Goal: Task Accomplishment & Management: Use online tool/utility

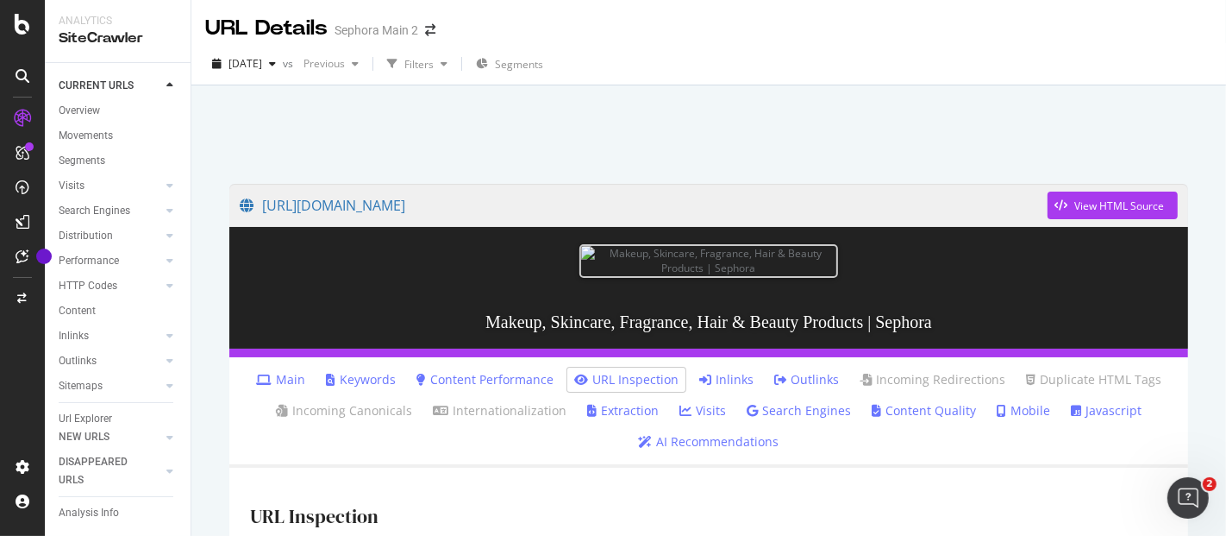
scroll to position [317, 0]
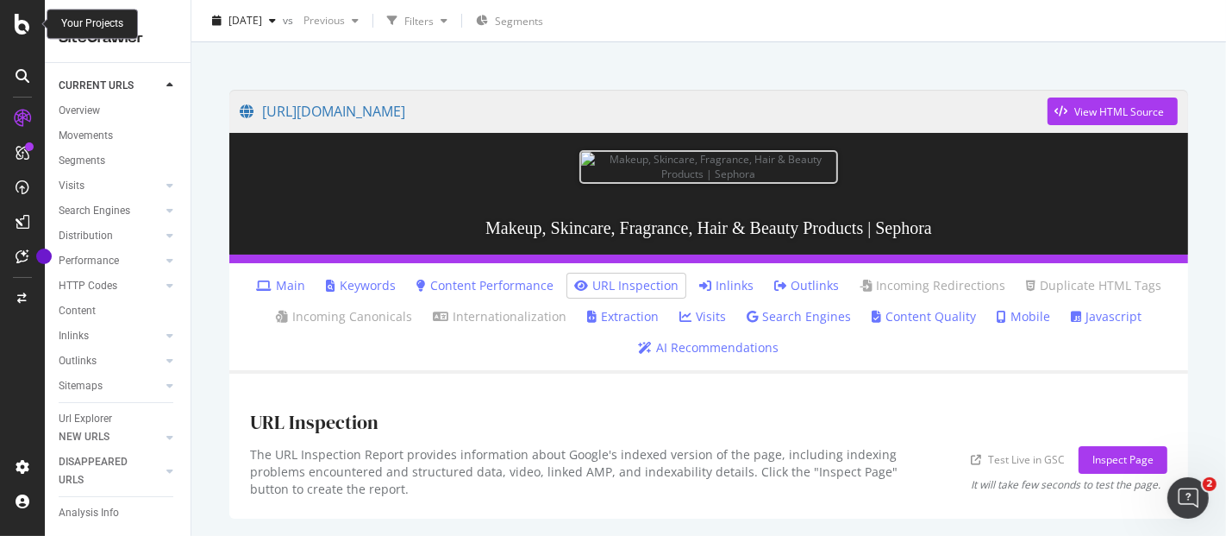
click at [15, 19] on icon at bounding box center [23, 24] width 16 height 21
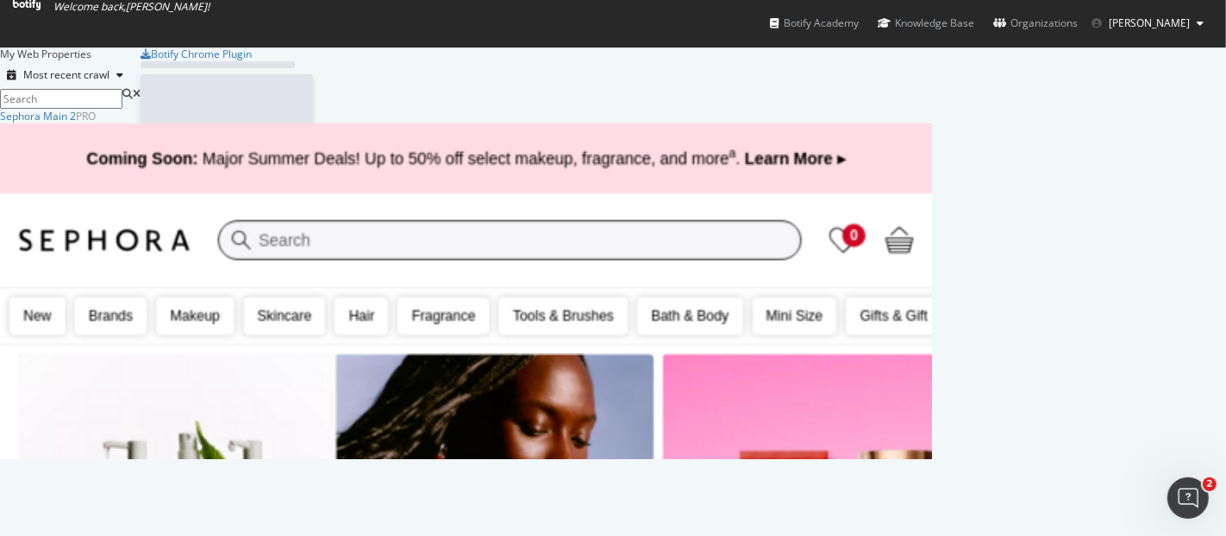
scroll to position [521, 1197]
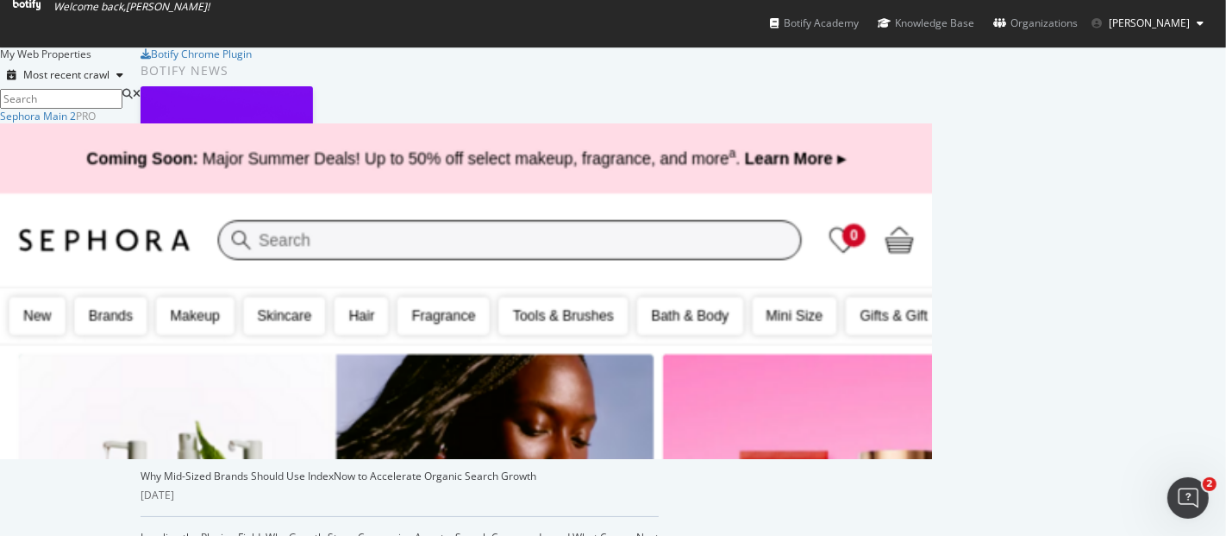
click at [755, 119] on div "Sephora Main 2 Pro Analytics Overview SiteCrawler LogAnalyzer RealKeywords Inte…" at bounding box center [466, 284] width 932 height 350
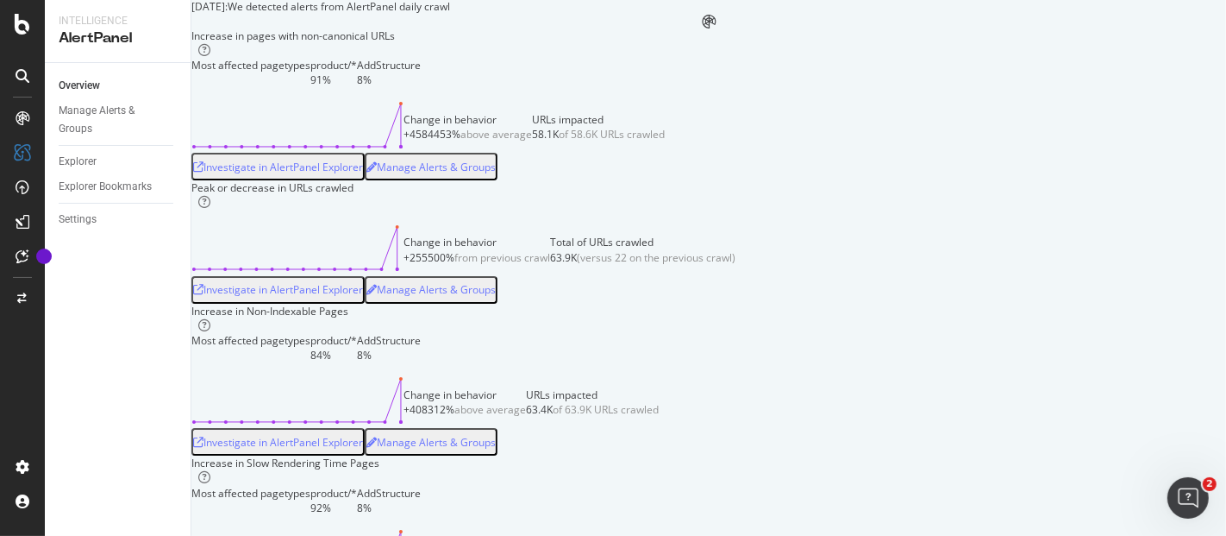
scroll to position [191, 0]
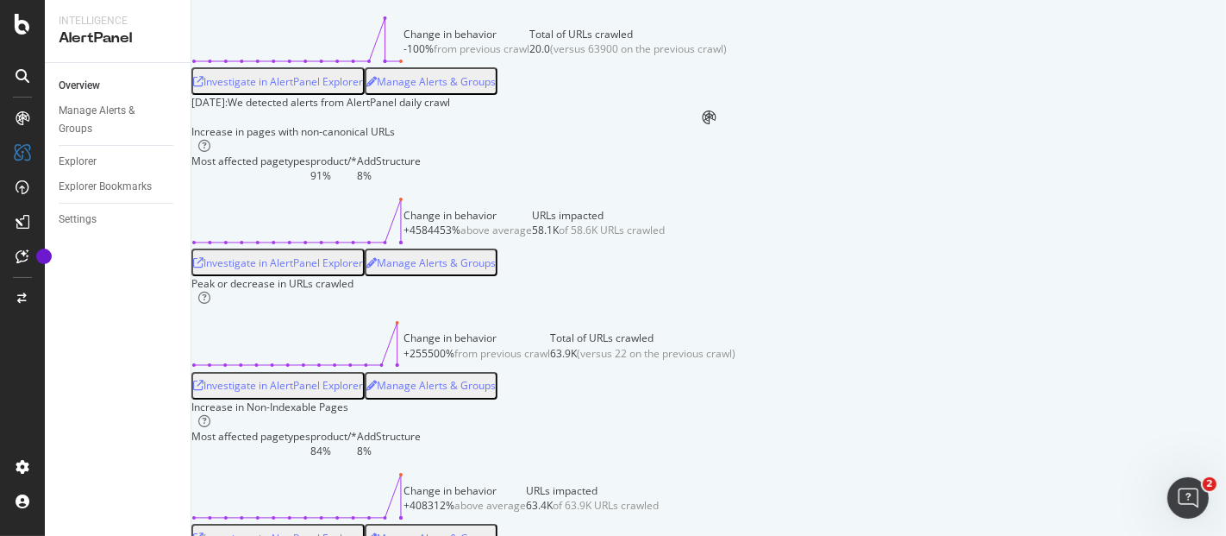
click at [348, 89] on div "Investigate in AlertPanel Explorer" at bounding box center [278, 81] width 170 height 15
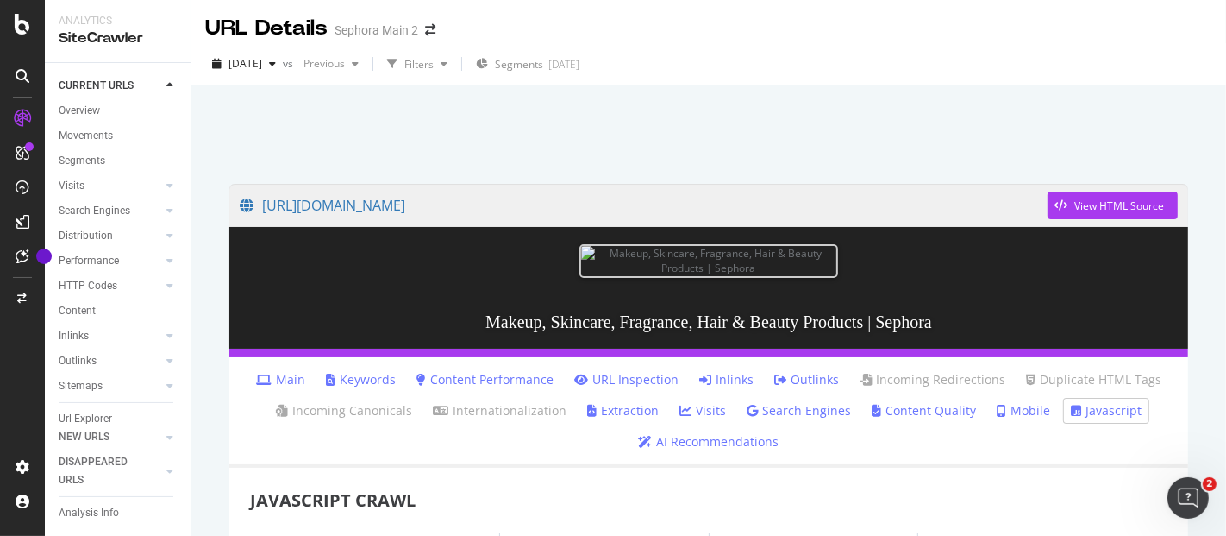
scroll to position [479, 0]
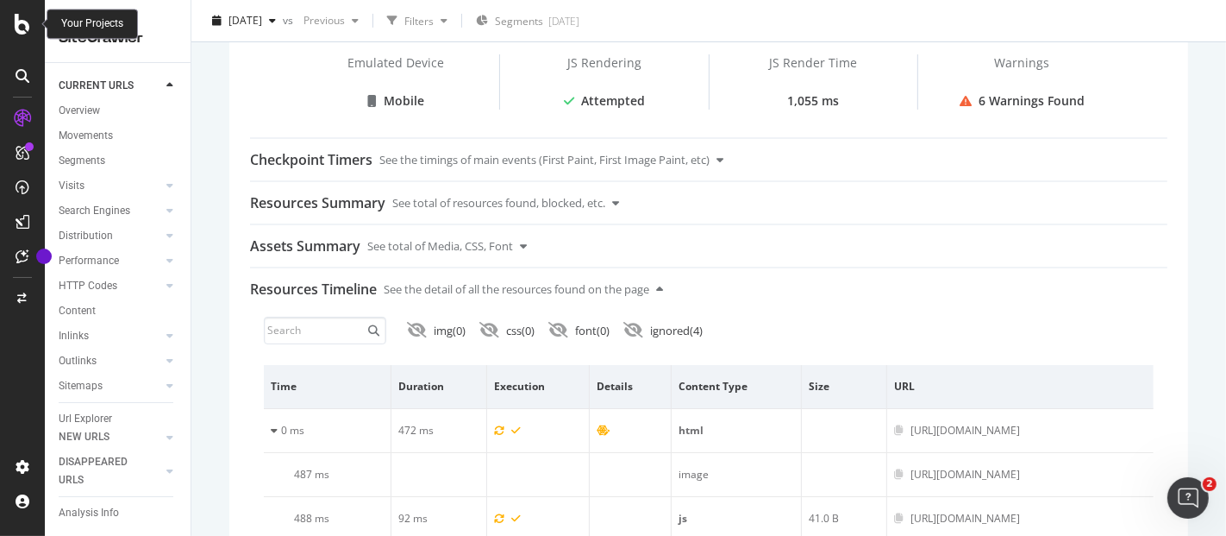
click at [22, 28] on icon at bounding box center [23, 24] width 16 height 21
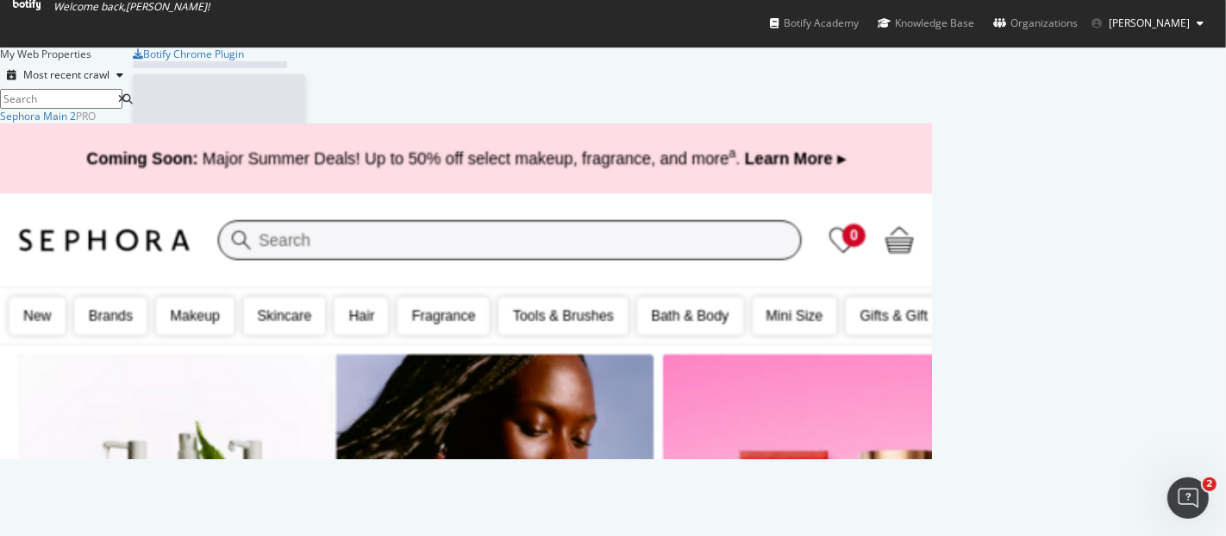
scroll to position [521, 1197]
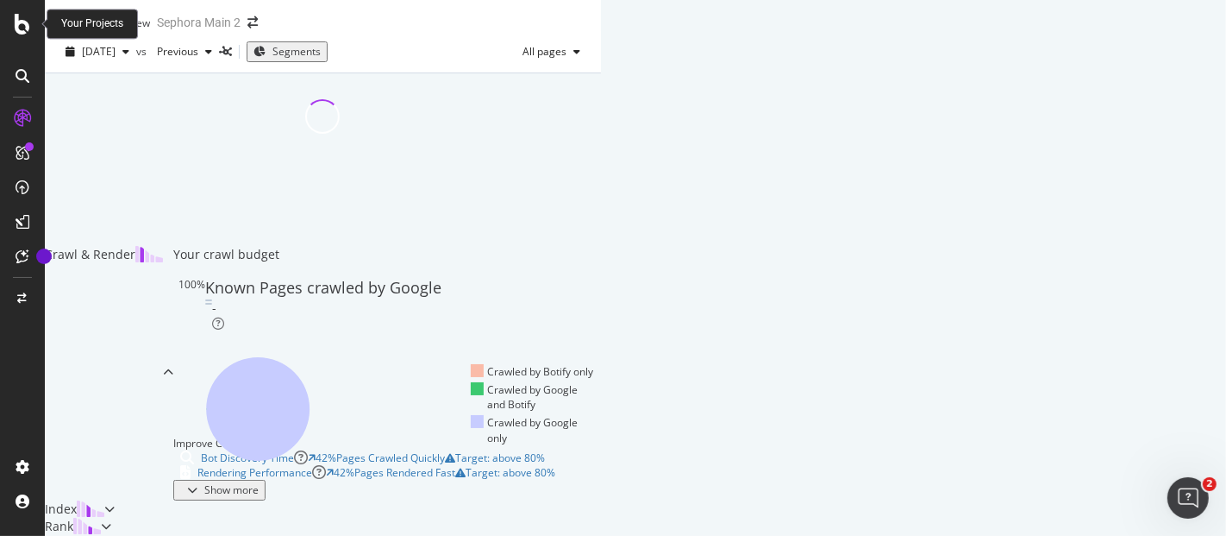
click at [12, 28] on div at bounding box center [22, 24] width 41 height 21
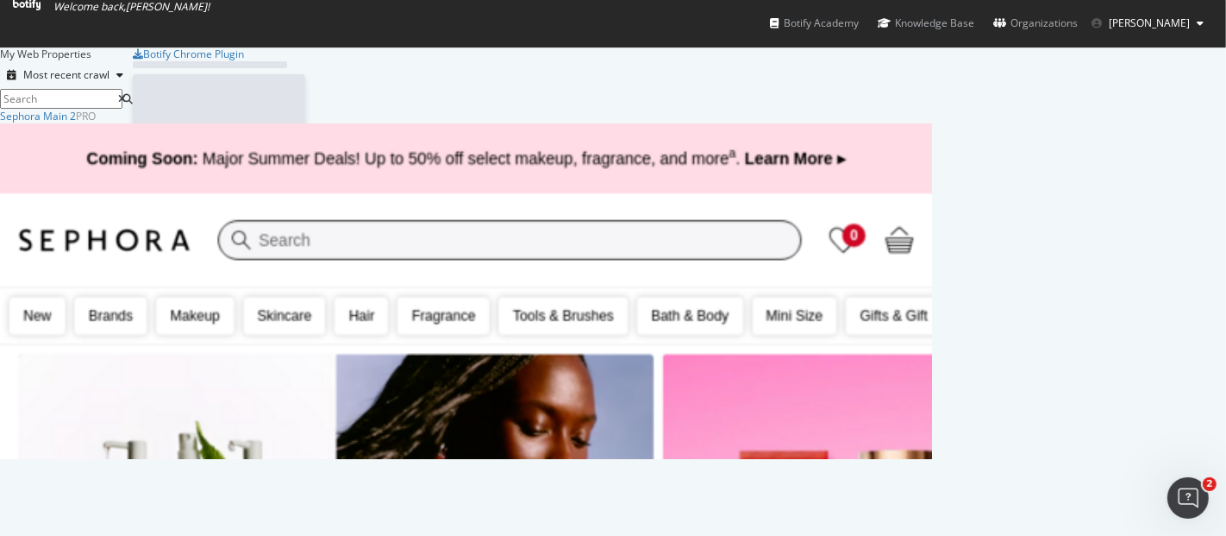
scroll to position [521, 1197]
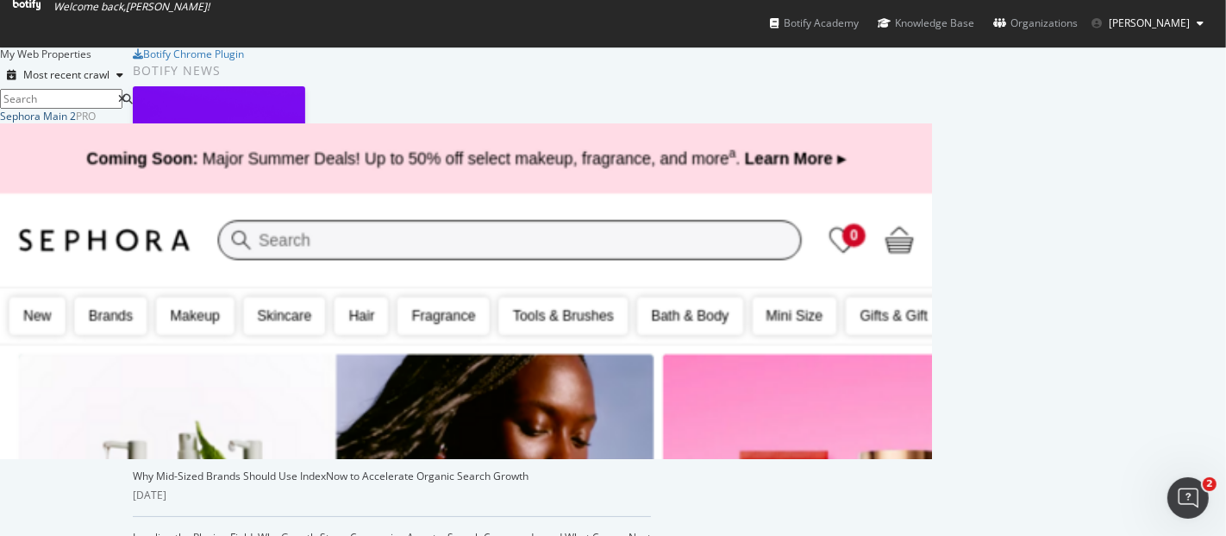
click at [76, 123] on div "Sephora Main 2" at bounding box center [38, 116] width 76 height 15
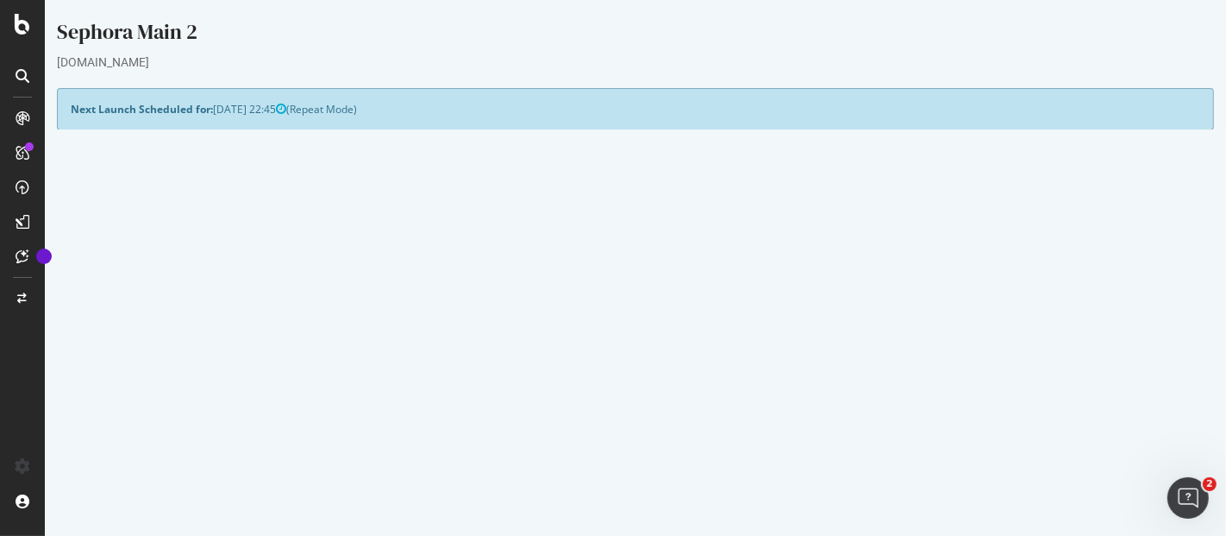
scroll to position [287, 0]
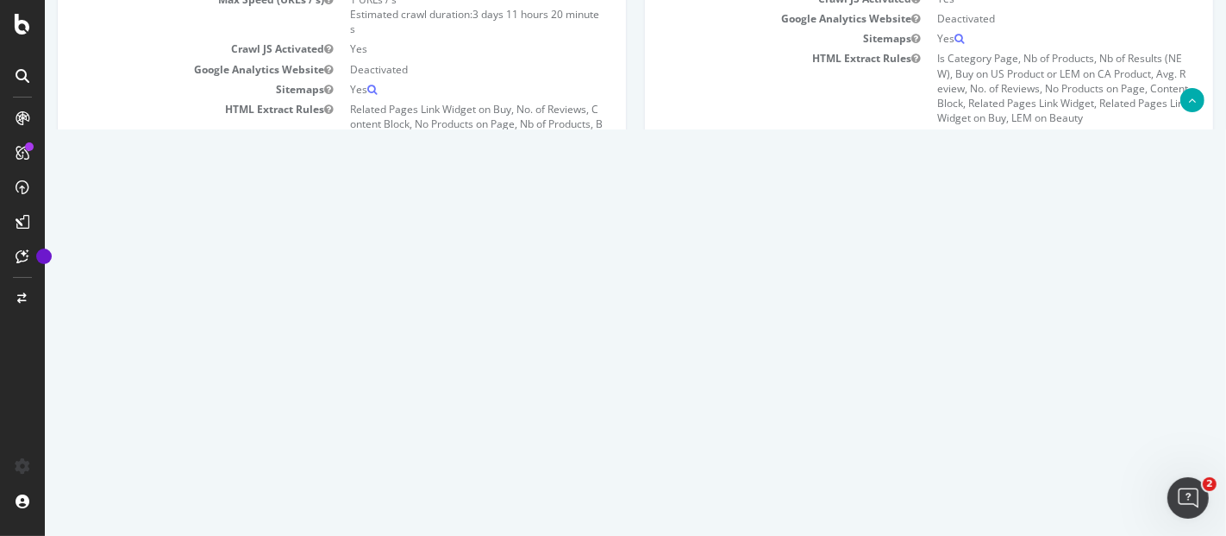
click at [1137, 411] on icon at bounding box center [1140, 410] width 11 height 13
click at [1084, 453] on link "Delete analysis" at bounding box center [1077, 459] width 138 height 23
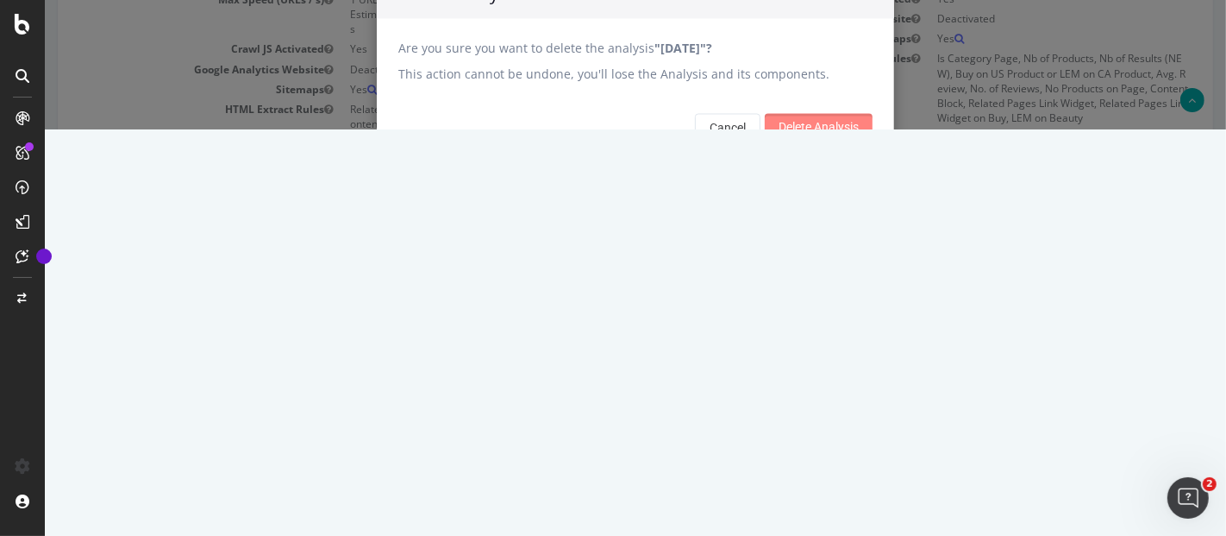
click at [827, 141] on input "Delete Analysis" at bounding box center [818, 128] width 108 height 28
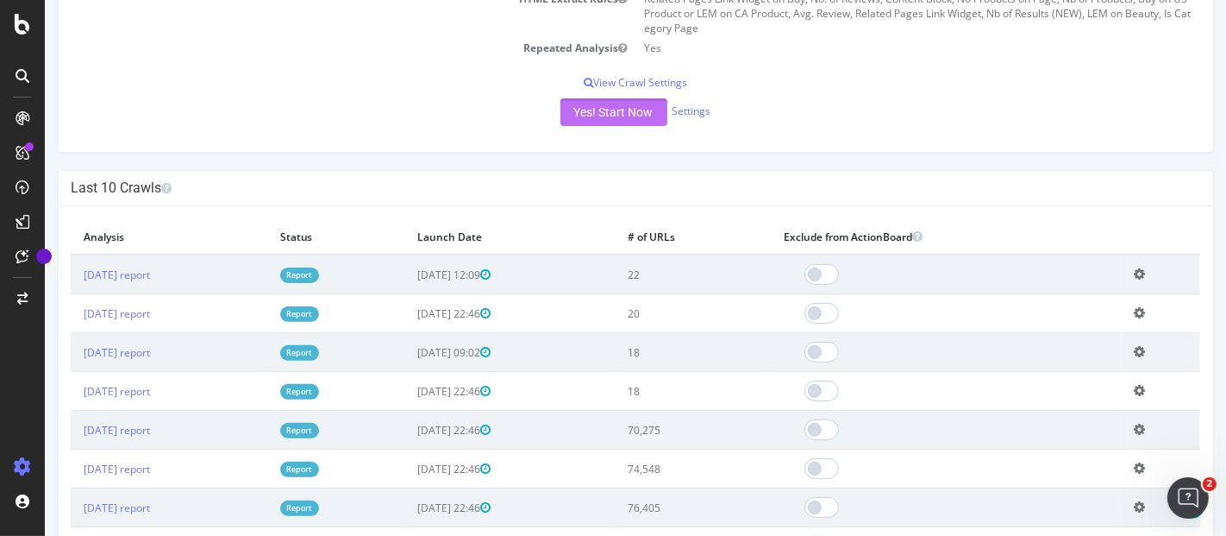
click at [611, 112] on button "Yes! Start Now" at bounding box center [613, 112] width 107 height 28
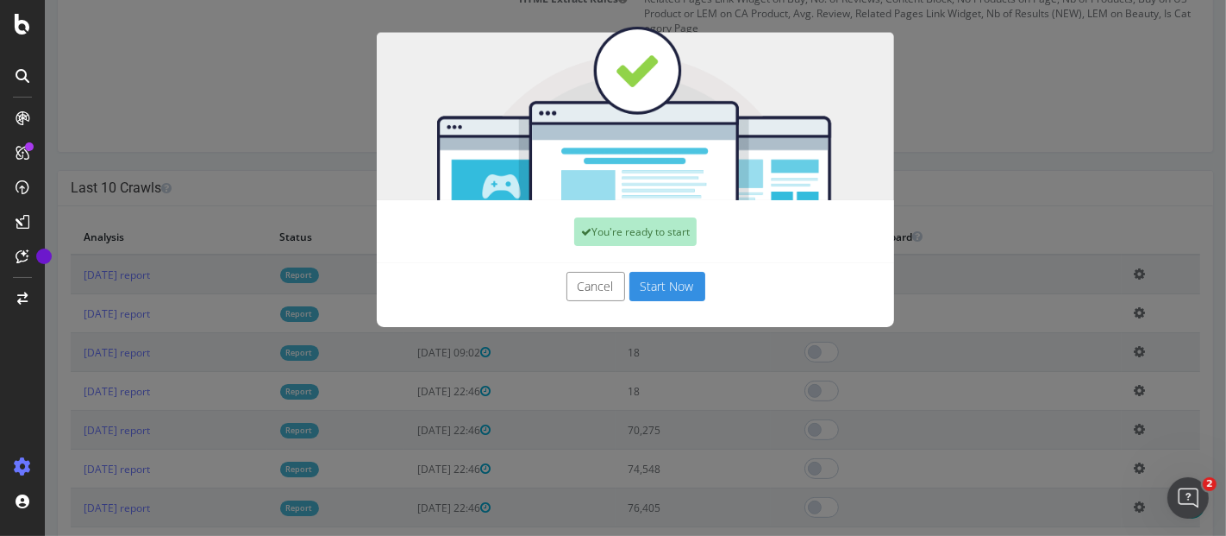
click at [650, 285] on button "Start Now" at bounding box center [667, 286] width 76 height 29
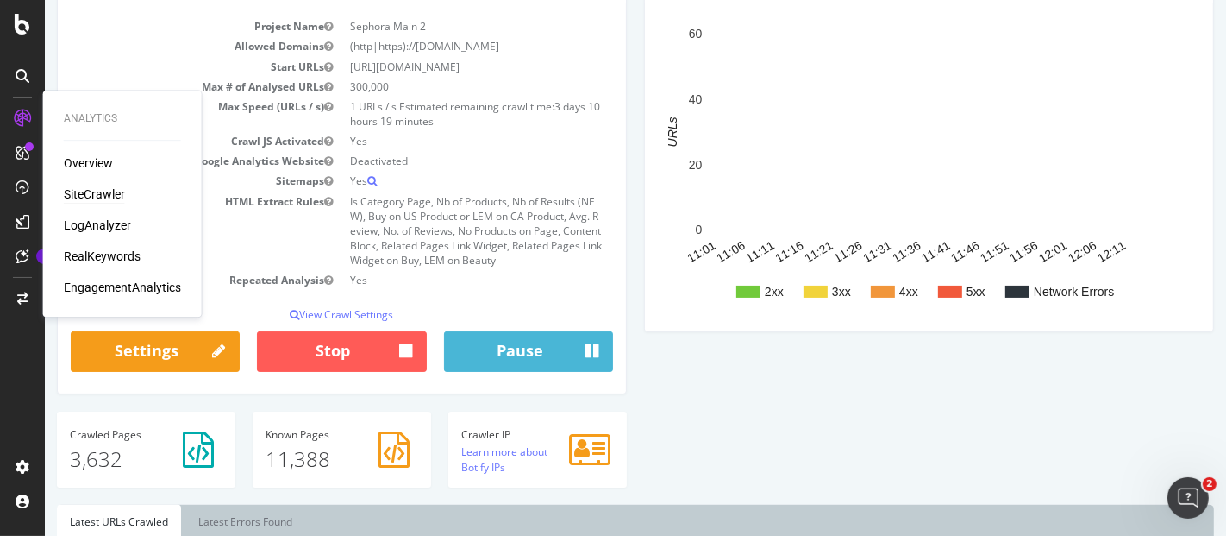
scroll to position [191, 0]
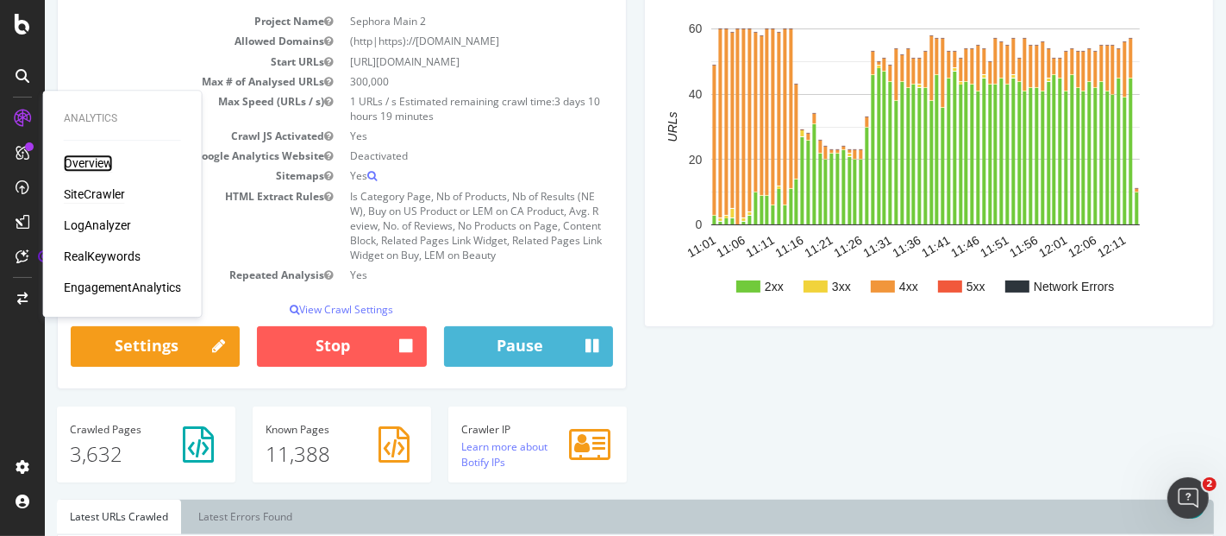
click at [96, 161] on div "Overview" at bounding box center [88, 162] width 49 height 17
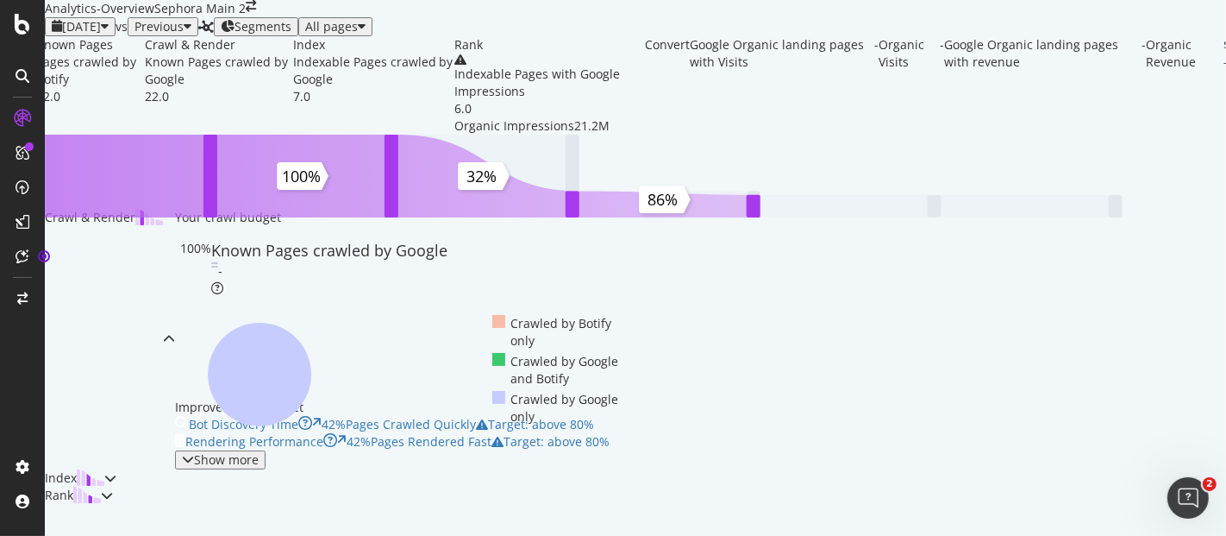
click at [101, 34] on span "2025 Aug. 12th" at bounding box center [81, 26] width 39 height 16
click at [15, 18] on icon at bounding box center [23, 24] width 16 height 21
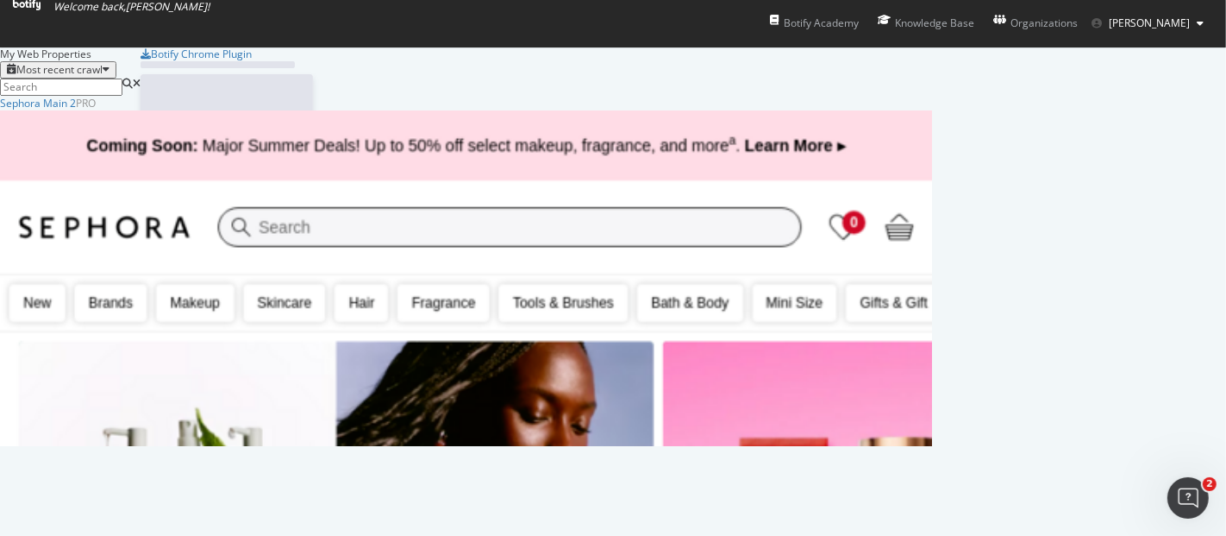
scroll to position [521, 1197]
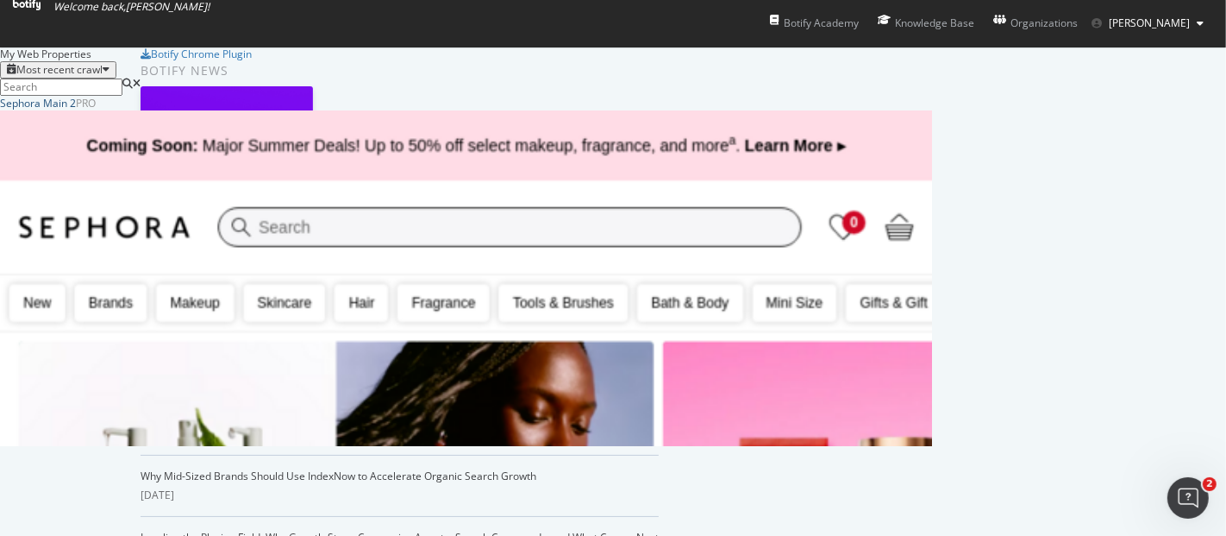
click at [76, 110] on div "Sephora Main 2" at bounding box center [38, 103] width 76 height 15
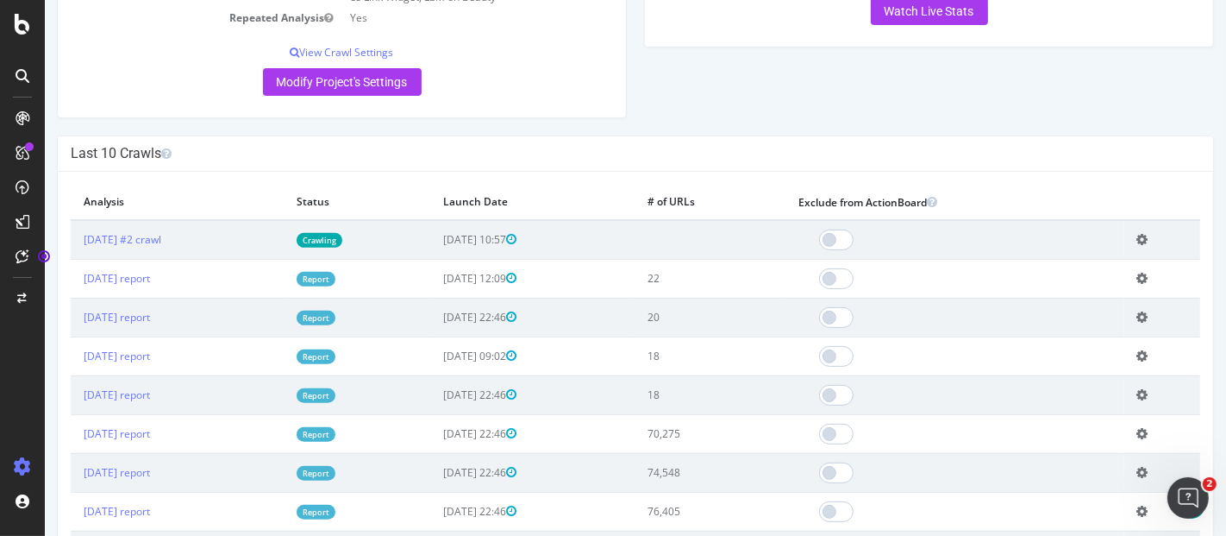
scroll to position [670, 0]
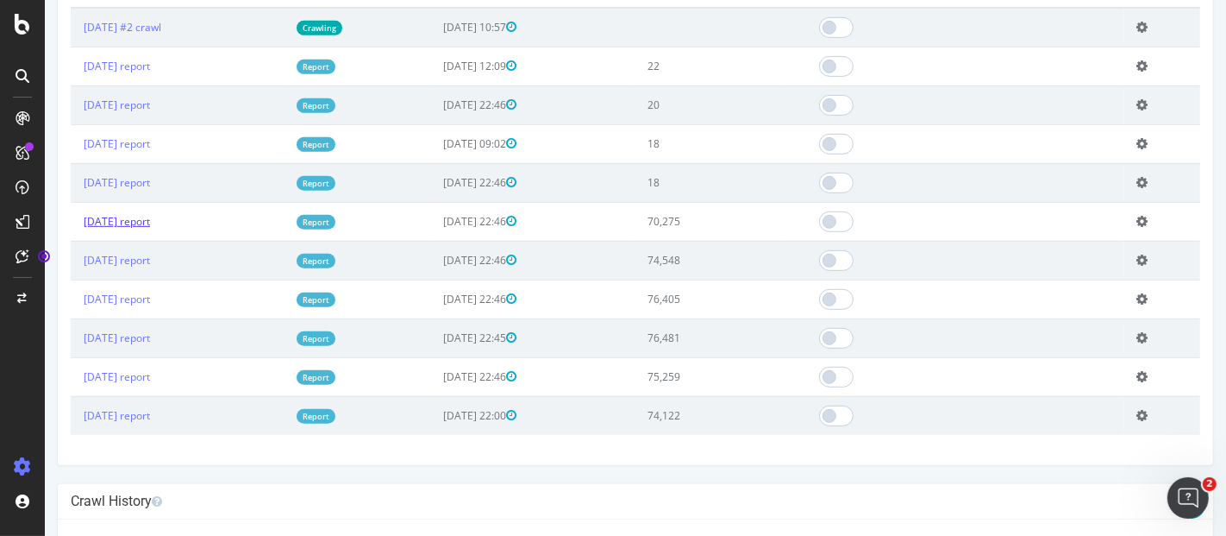
click at [128, 220] on link "[DATE] report" at bounding box center [116, 221] width 66 height 15
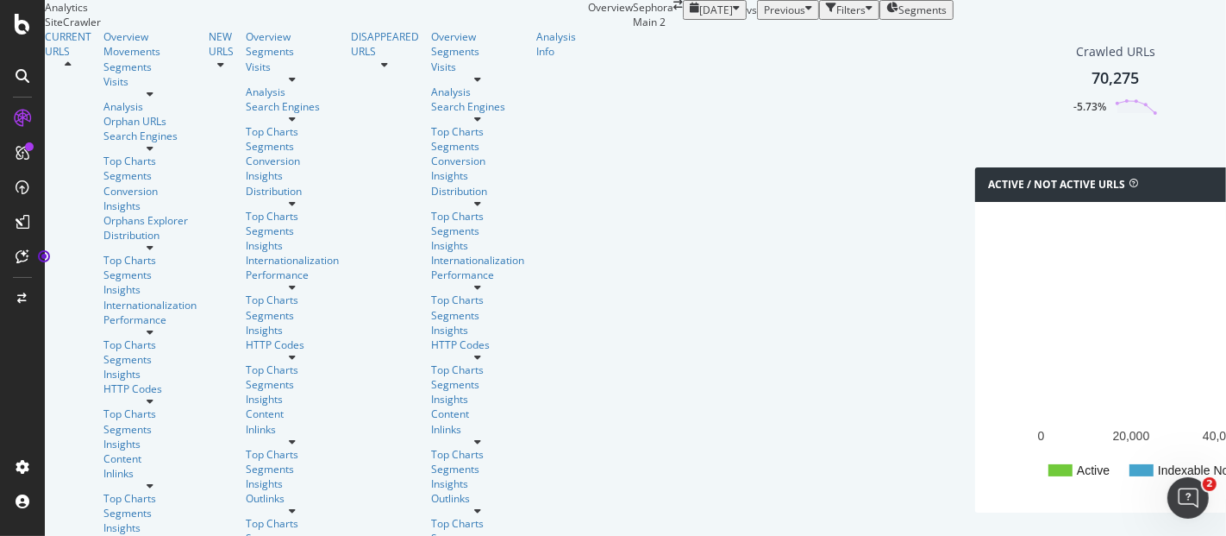
scroll to position [60, 0]
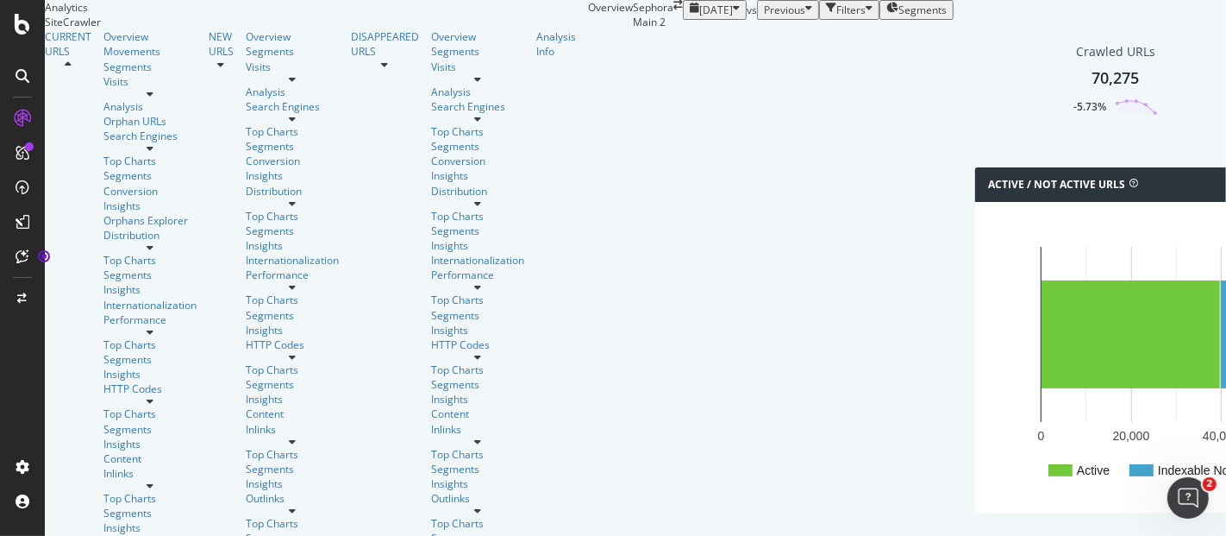
click at [351, 70] on div at bounding box center [385, 65] width 68 height 10
click at [72, 70] on icon at bounding box center [68, 65] width 7 height 10
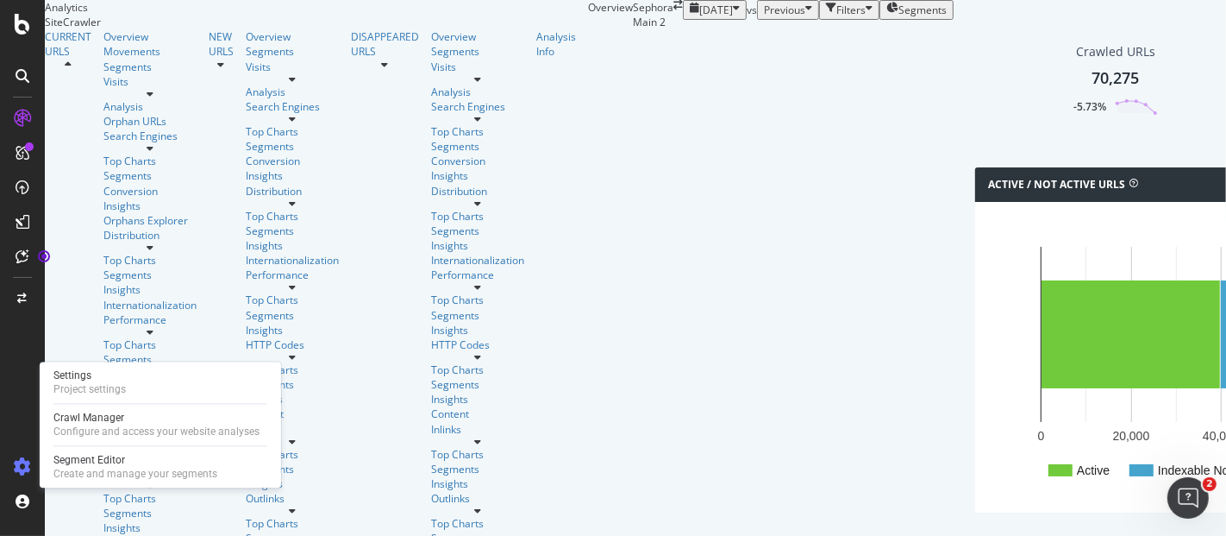
click at [25, 458] on icon at bounding box center [22, 466] width 17 height 17
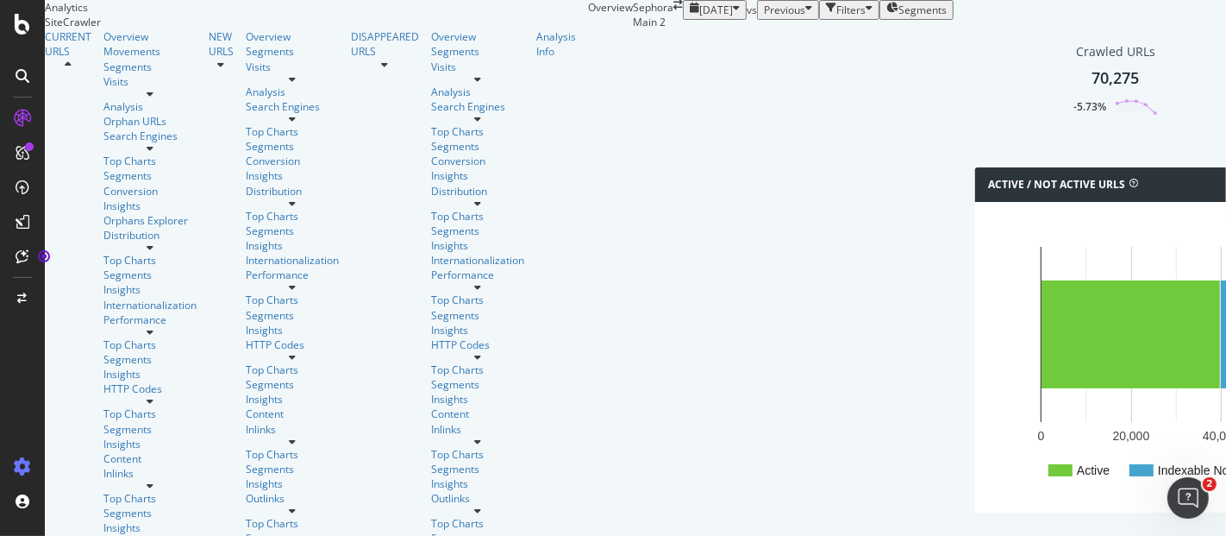
click at [25, 458] on icon at bounding box center [22, 466] width 17 height 17
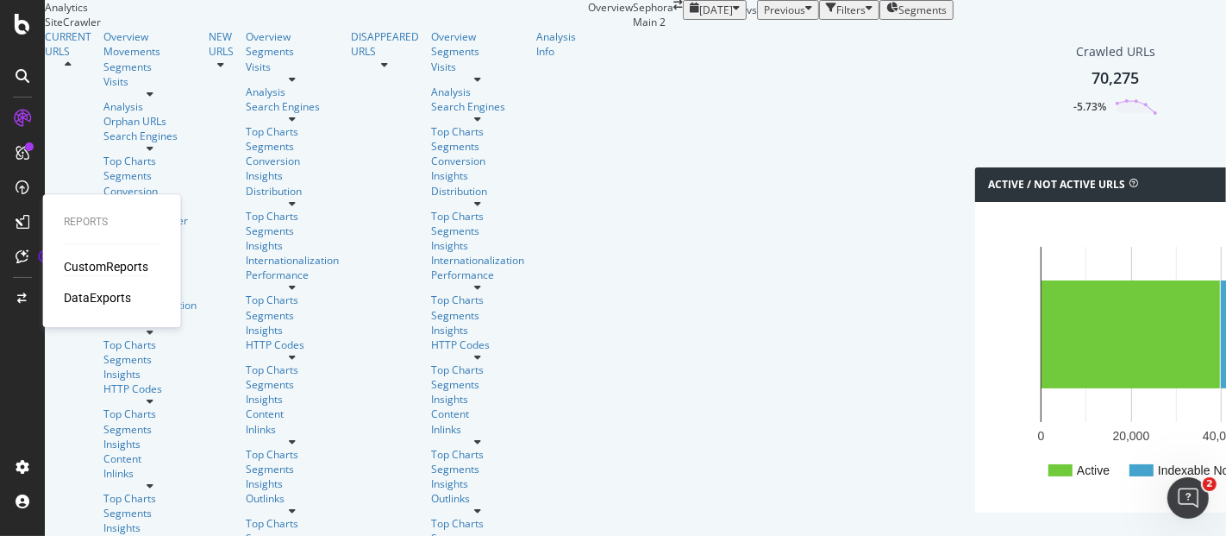
click at [100, 265] on div "CustomReports" at bounding box center [106, 266] width 85 height 17
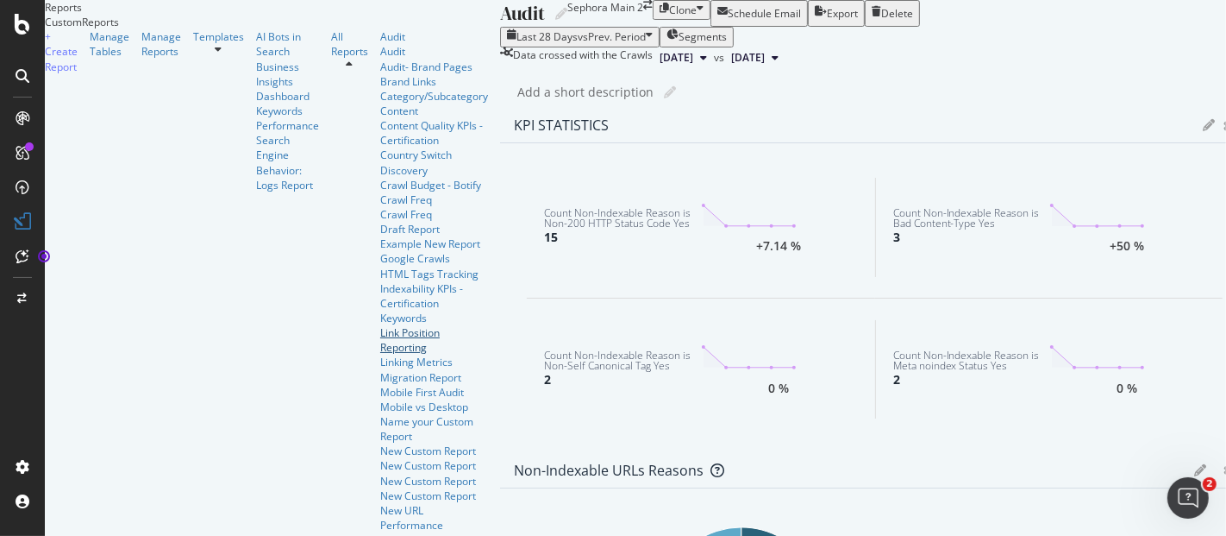
scroll to position [1019, 0]
click at [193, 44] on div "Templates" at bounding box center [218, 36] width 51 height 15
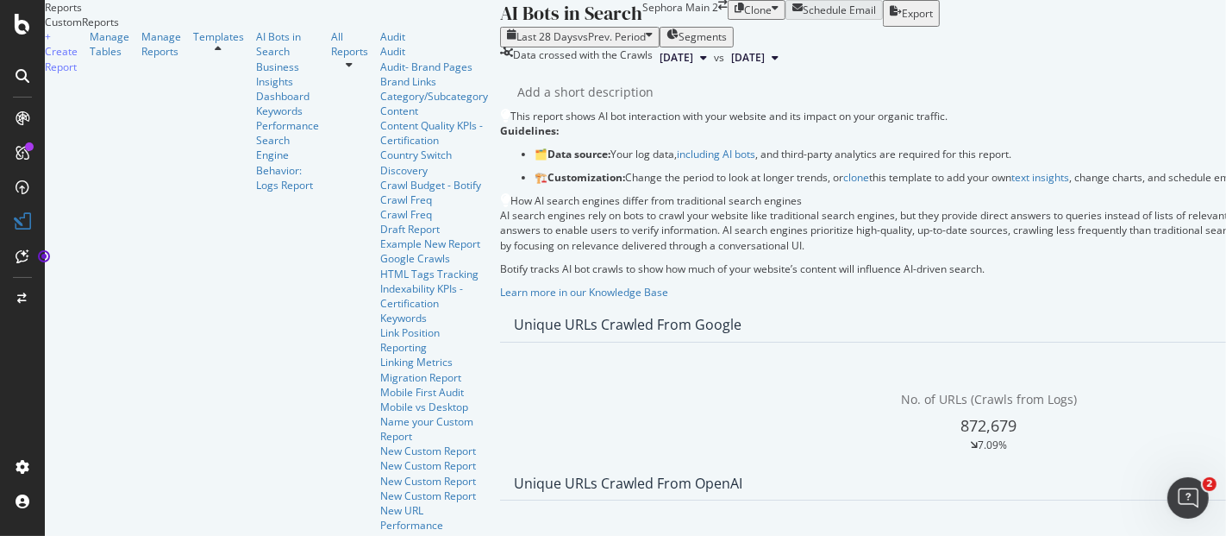
scroll to position [862, 0]
